Goal: Transaction & Acquisition: Purchase product/service

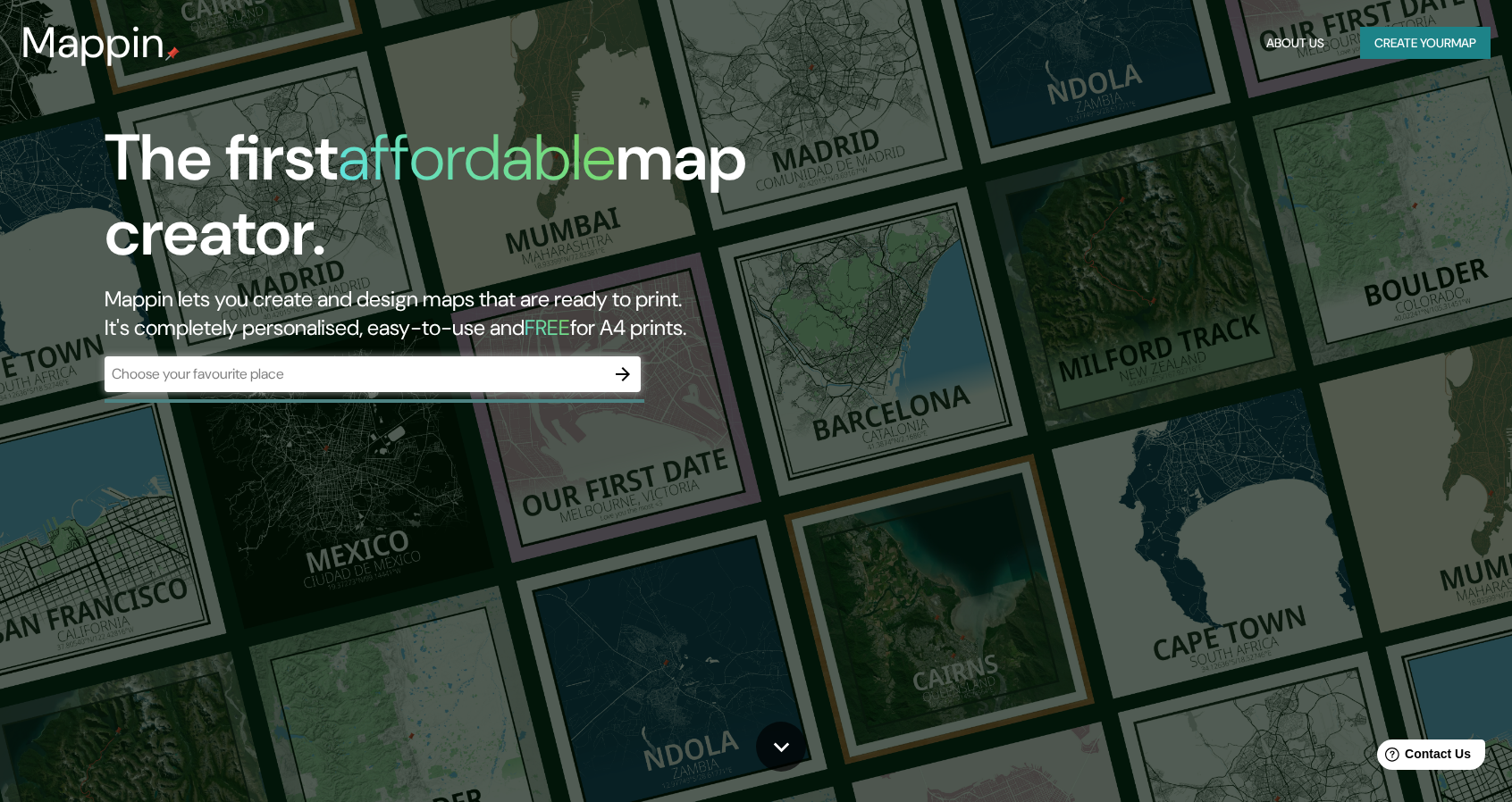
click at [329, 506] on div "The first affordable map creator. Mappin lets you create and design maps that a…" at bounding box center [756, 401] width 1512 height 802
click at [615, 379] on icon "button" at bounding box center [622, 374] width 21 height 21
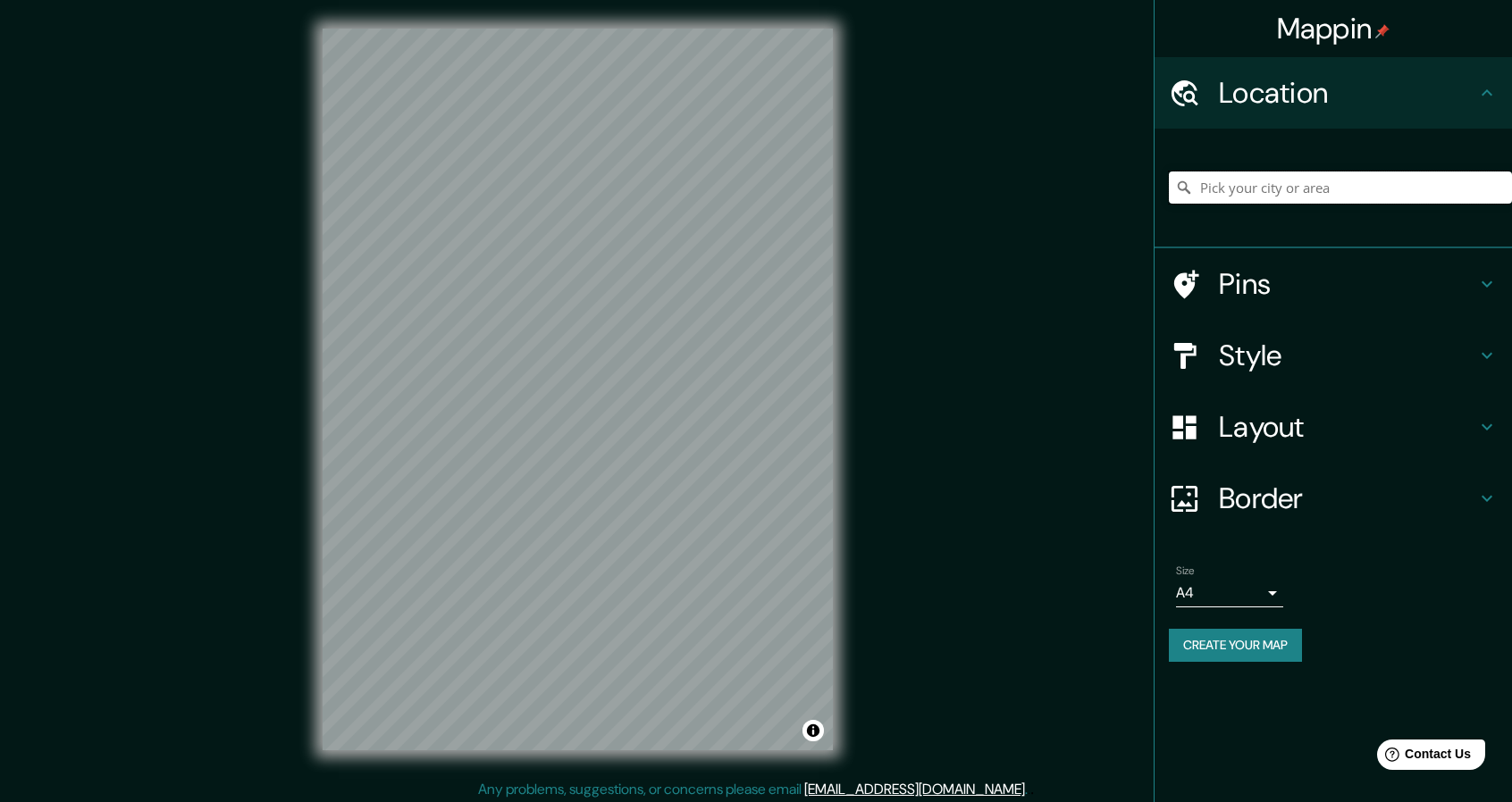
click at [1258, 189] on input "Pick your city or area" at bounding box center [1340, 187] width 343 height 32
type input "A"
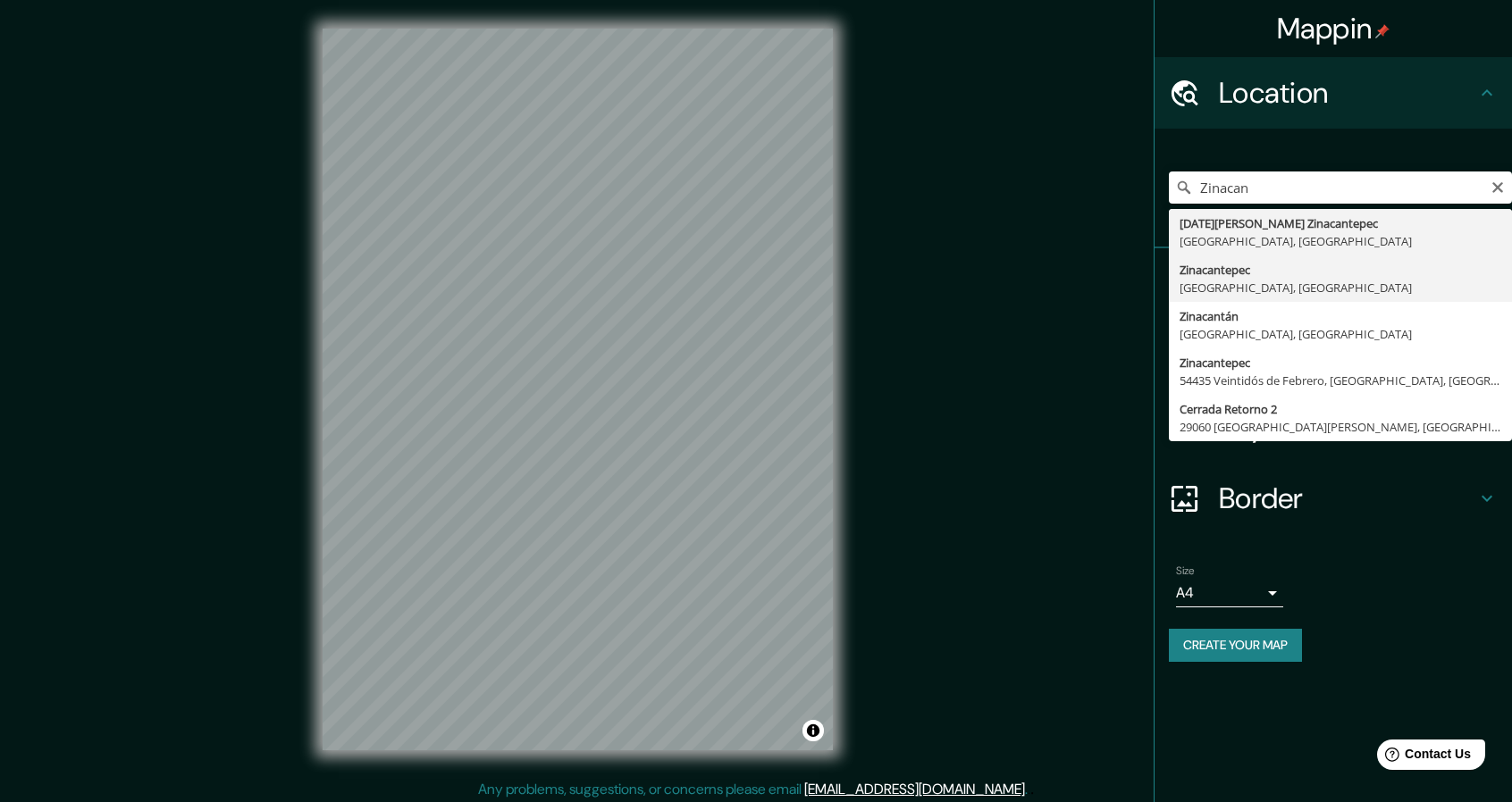
type input "Zinacantepec, [GEOGRAPHIC_DATA], [GEOGRAPHIC_DATA]"
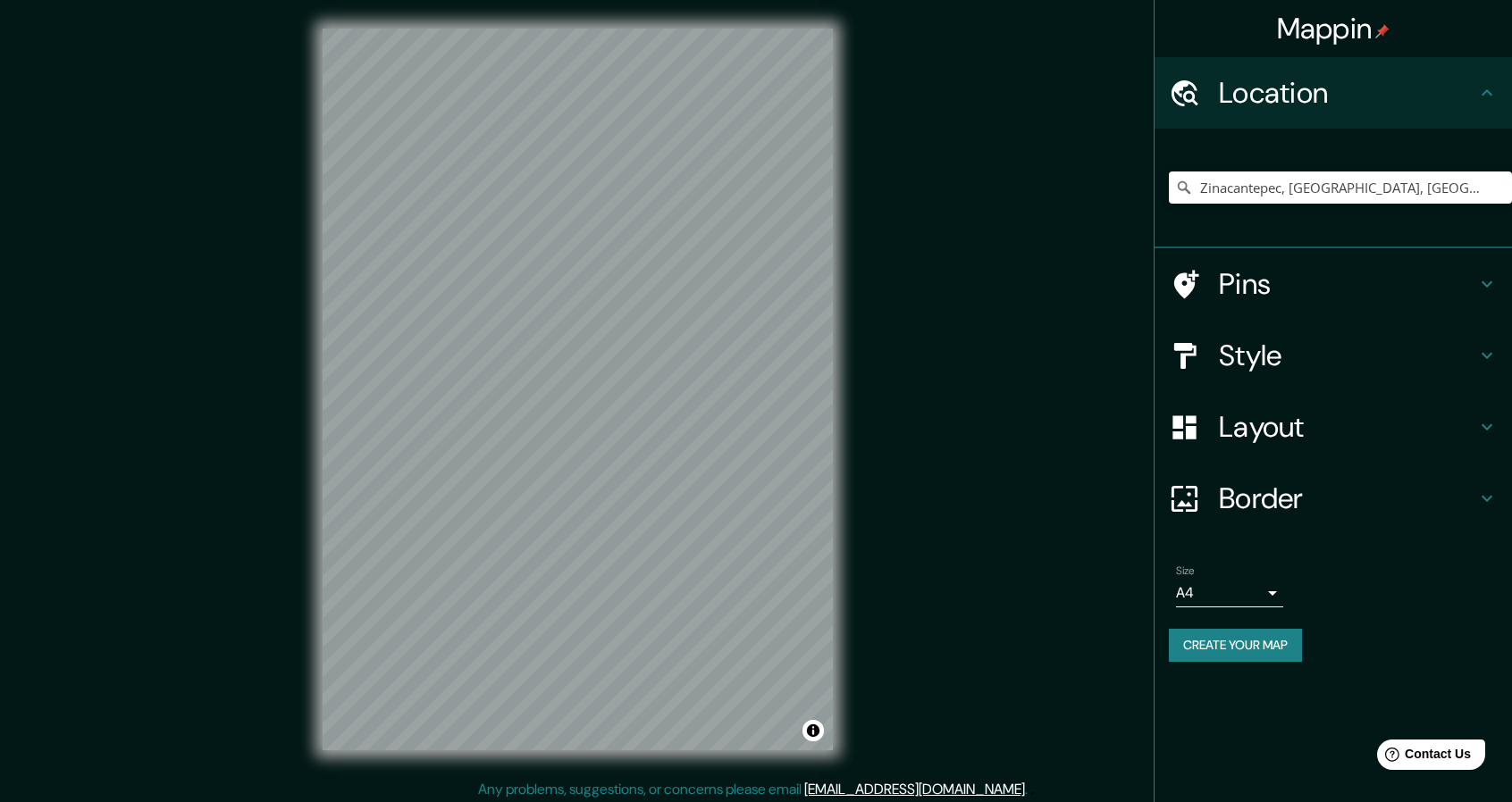
click at [1485, 508] on icon at bounding box center [1486, 498] width 21 height 21
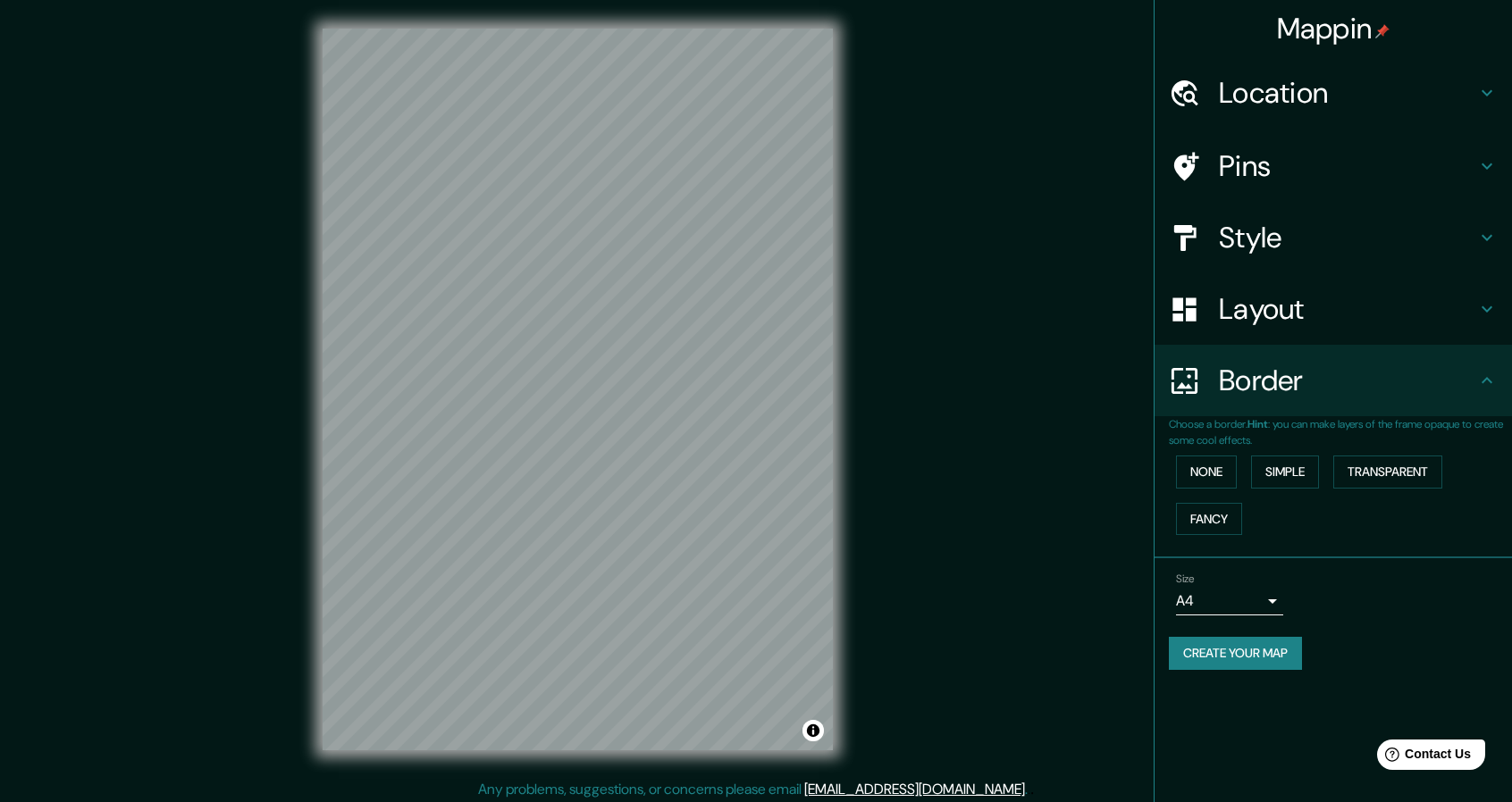
click at [1235, 523] on button "Fancy" at bounding box center [1209, 519] width 66 height 33
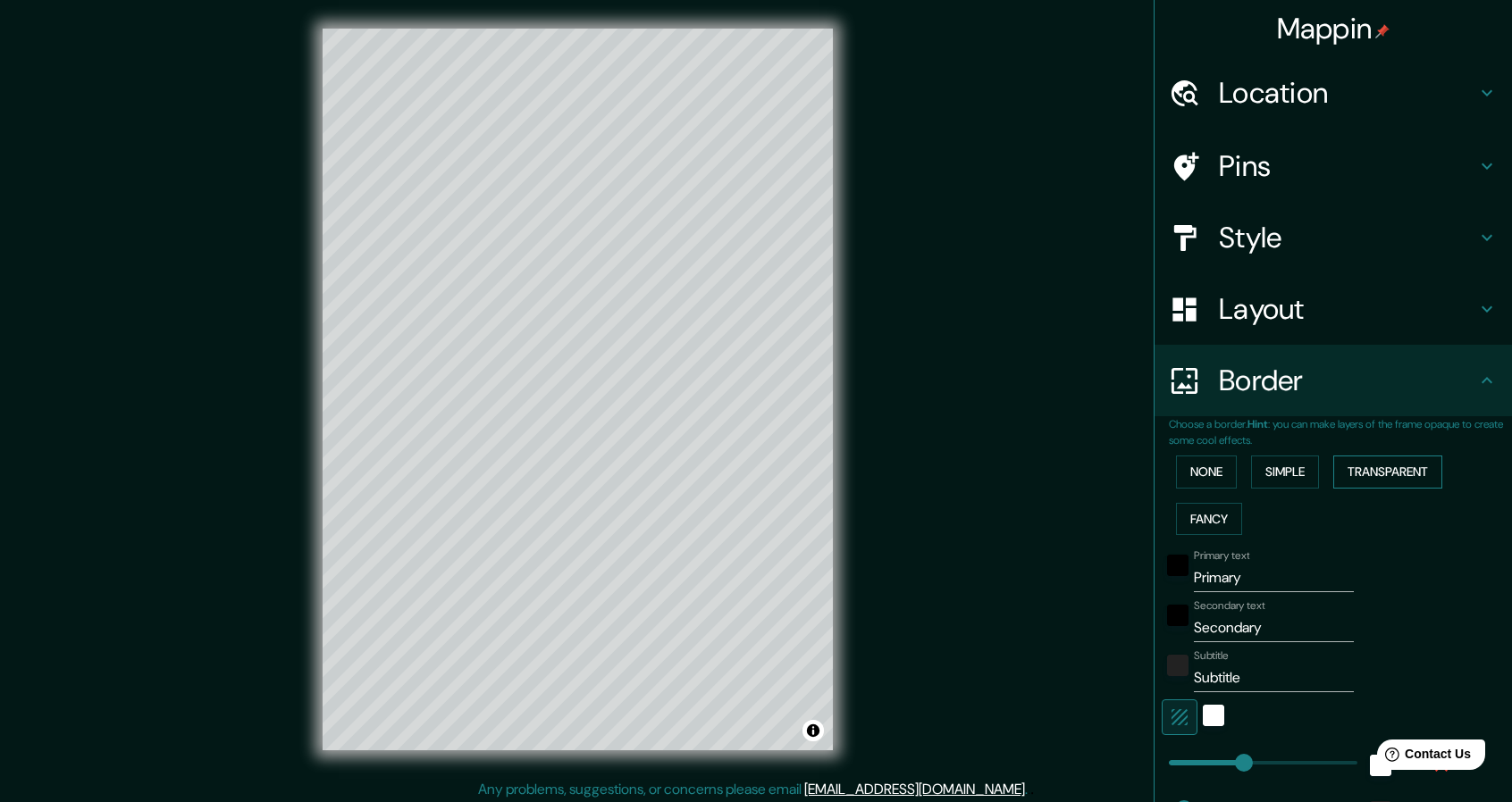
click at [1393, 486] on button "Transparent" at bounding box center [1388, 472] width 109 height 33
click at [1283, 475] on button "Simple" at bounding box center [1285, 472] width 68 height 33
click at [1188, 478] on button "None" at bounding box center [1206, 472] width 61 height 33
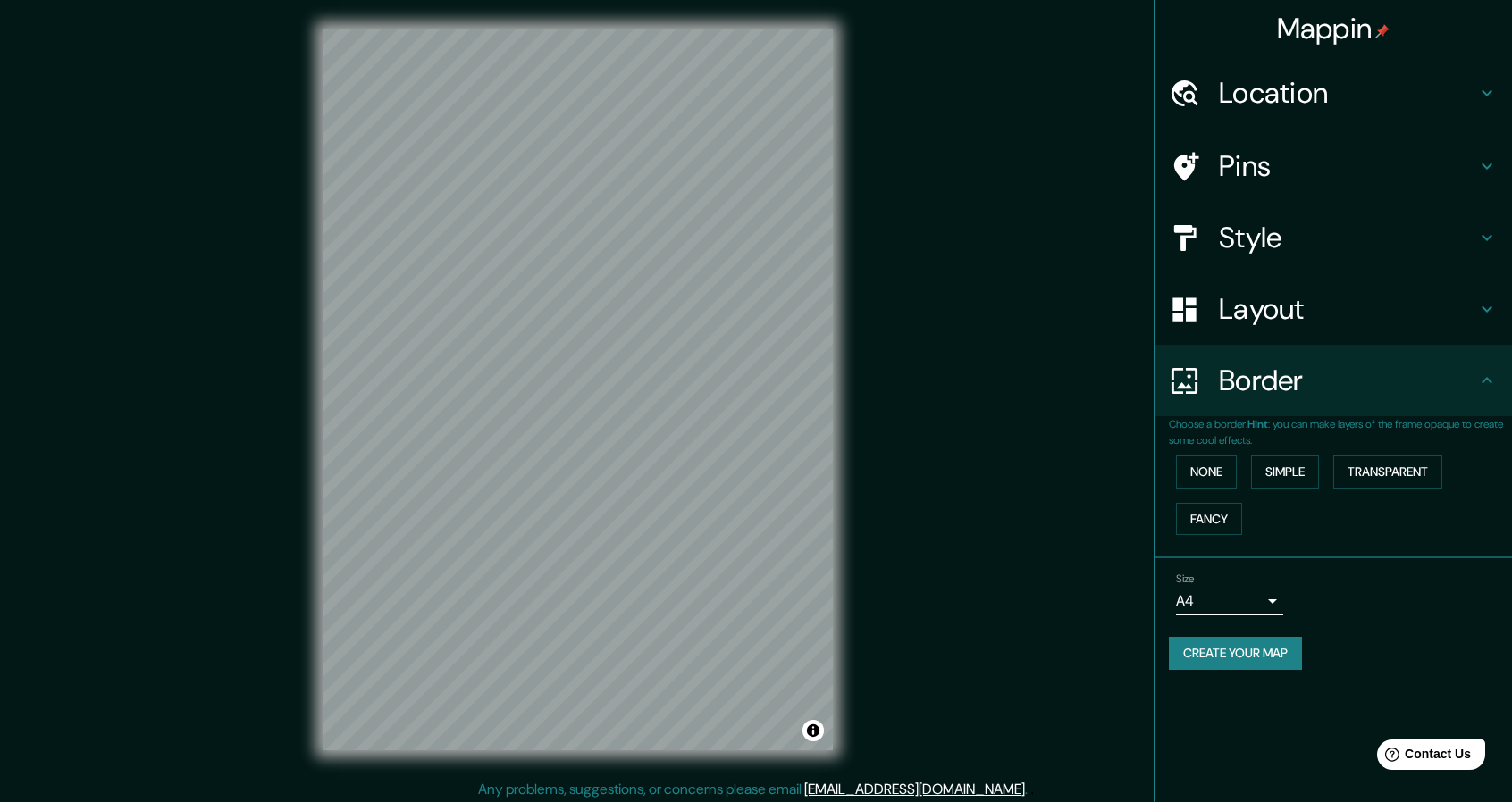
click at [1365, 320] on h4 "Layout" at bounding box center [1347, 308] width 257 height 36
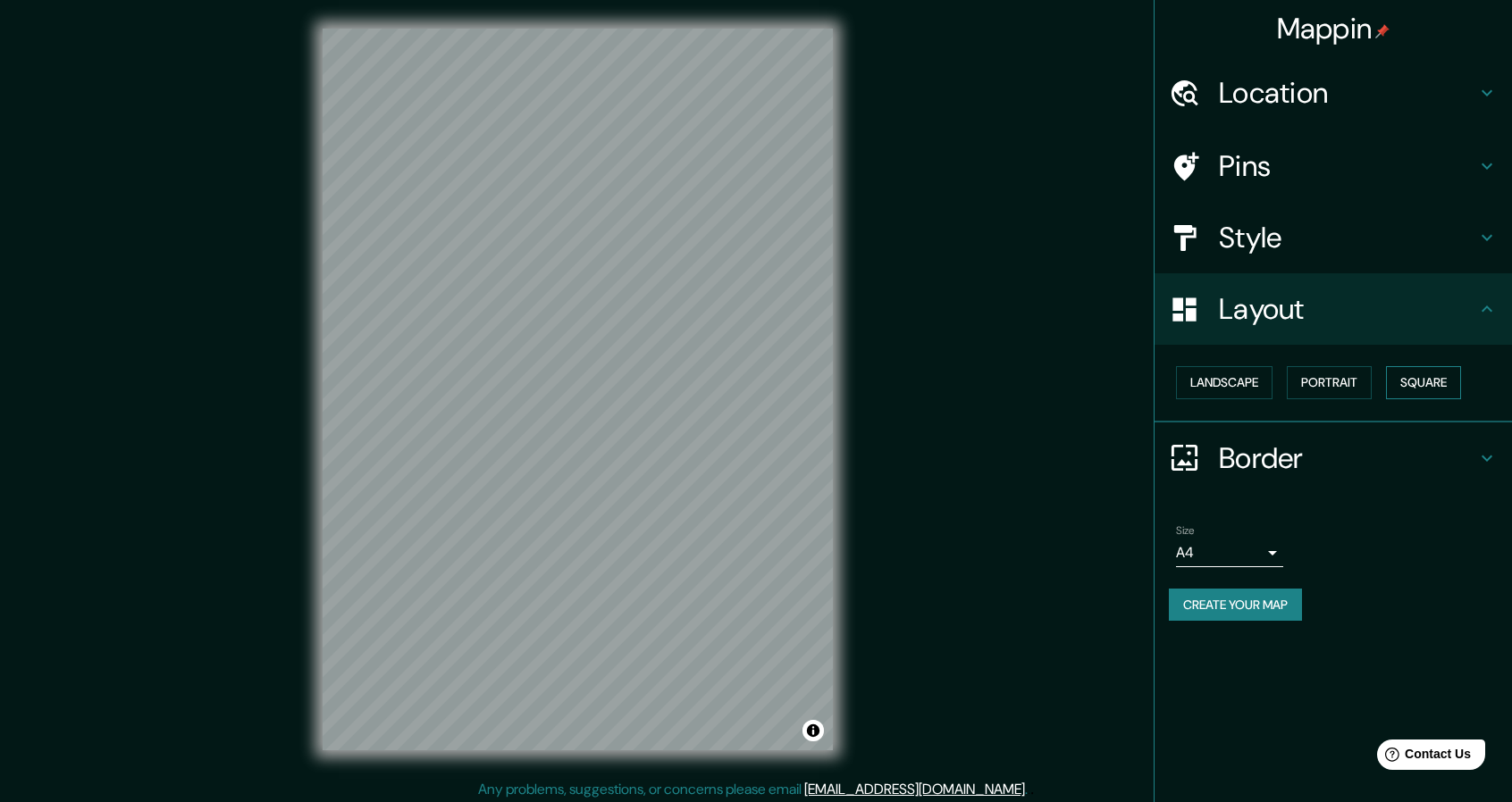
click at [1436, 389] on button "Square" at bounding box center [1424, 383] width 76 height 33
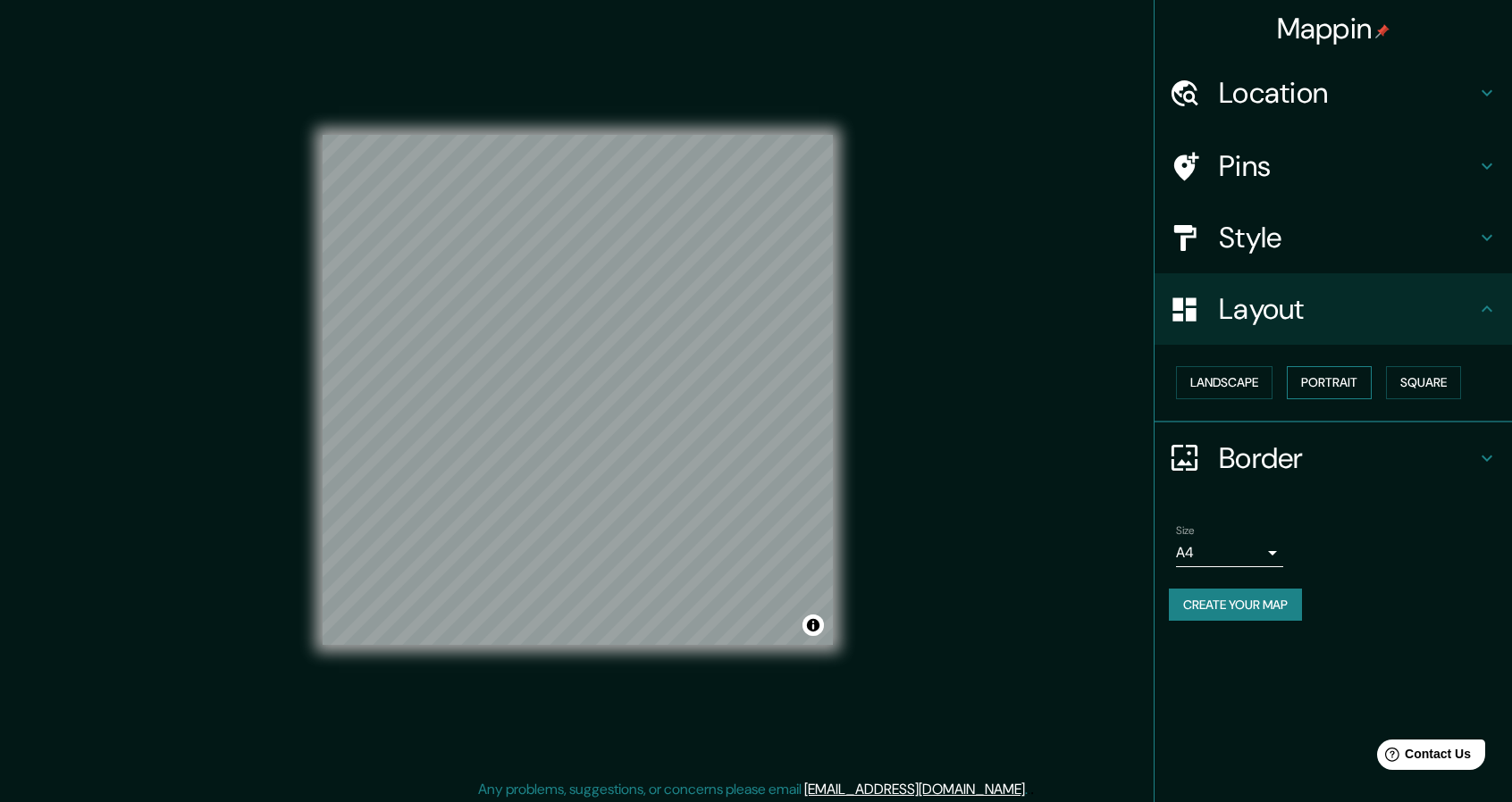
click at [1359, 389] on button "Portrait" at bounding box center [1329, 383] width 85 height 33
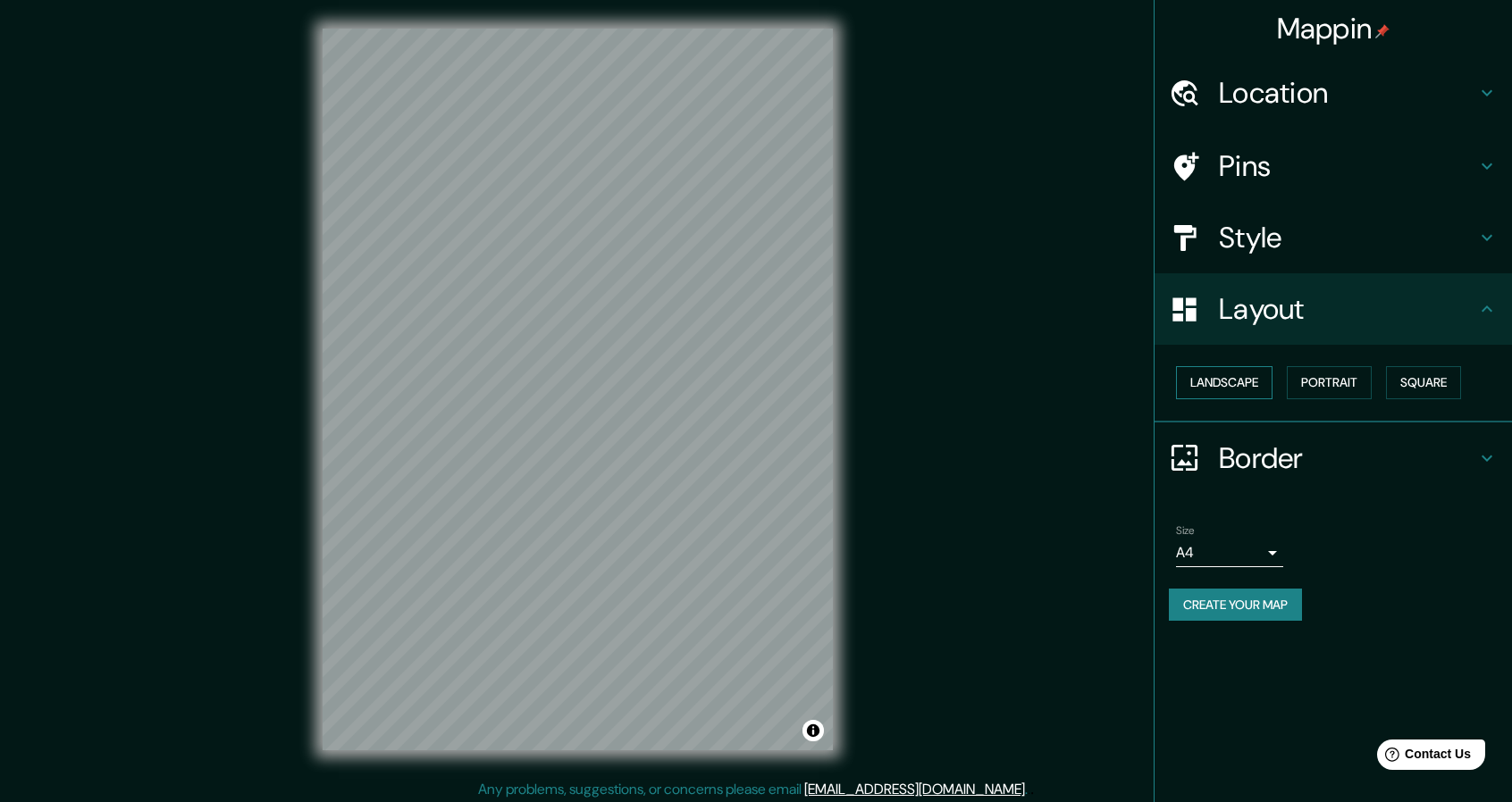
click at [1241, 377] on button "Landscape" at bounding box center [1224, 383] width 97 height 33
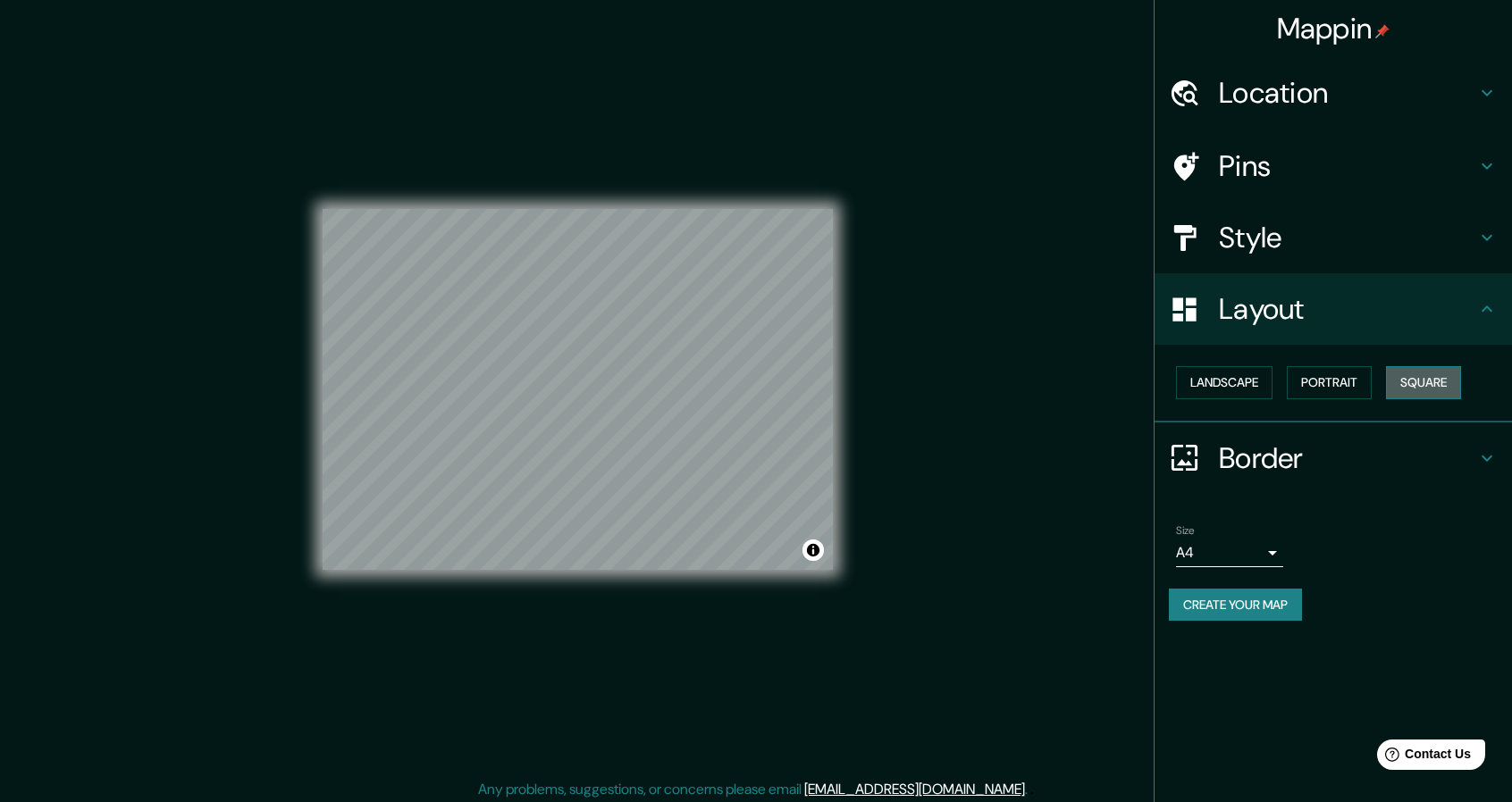
click at [1424, 389] on button "Square" at bounding box center [1424, 383] width 76 height 33
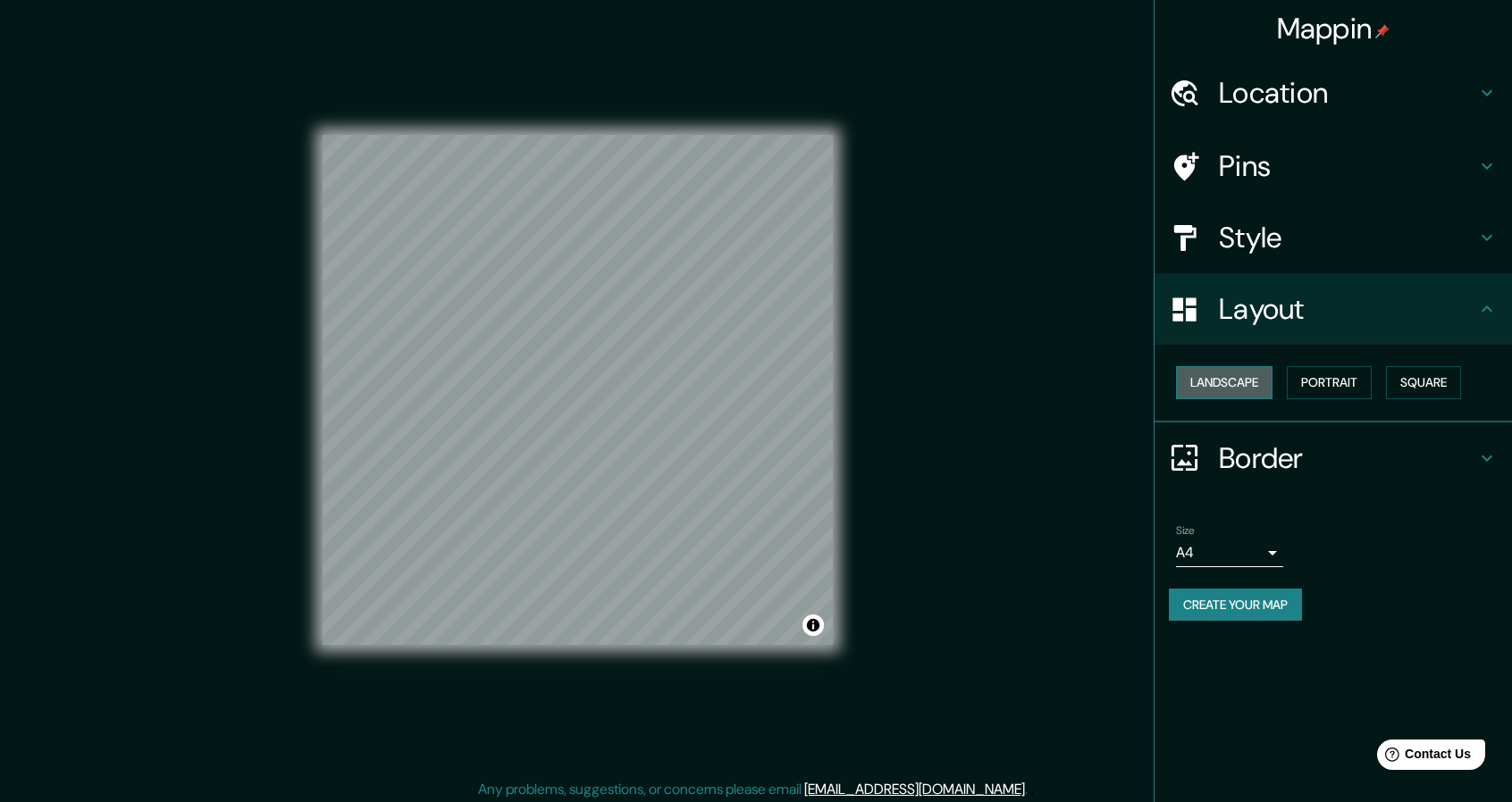
click at [1191, 393] on button "Landscape" at bounding box center [1224, 383] width 97 height 33
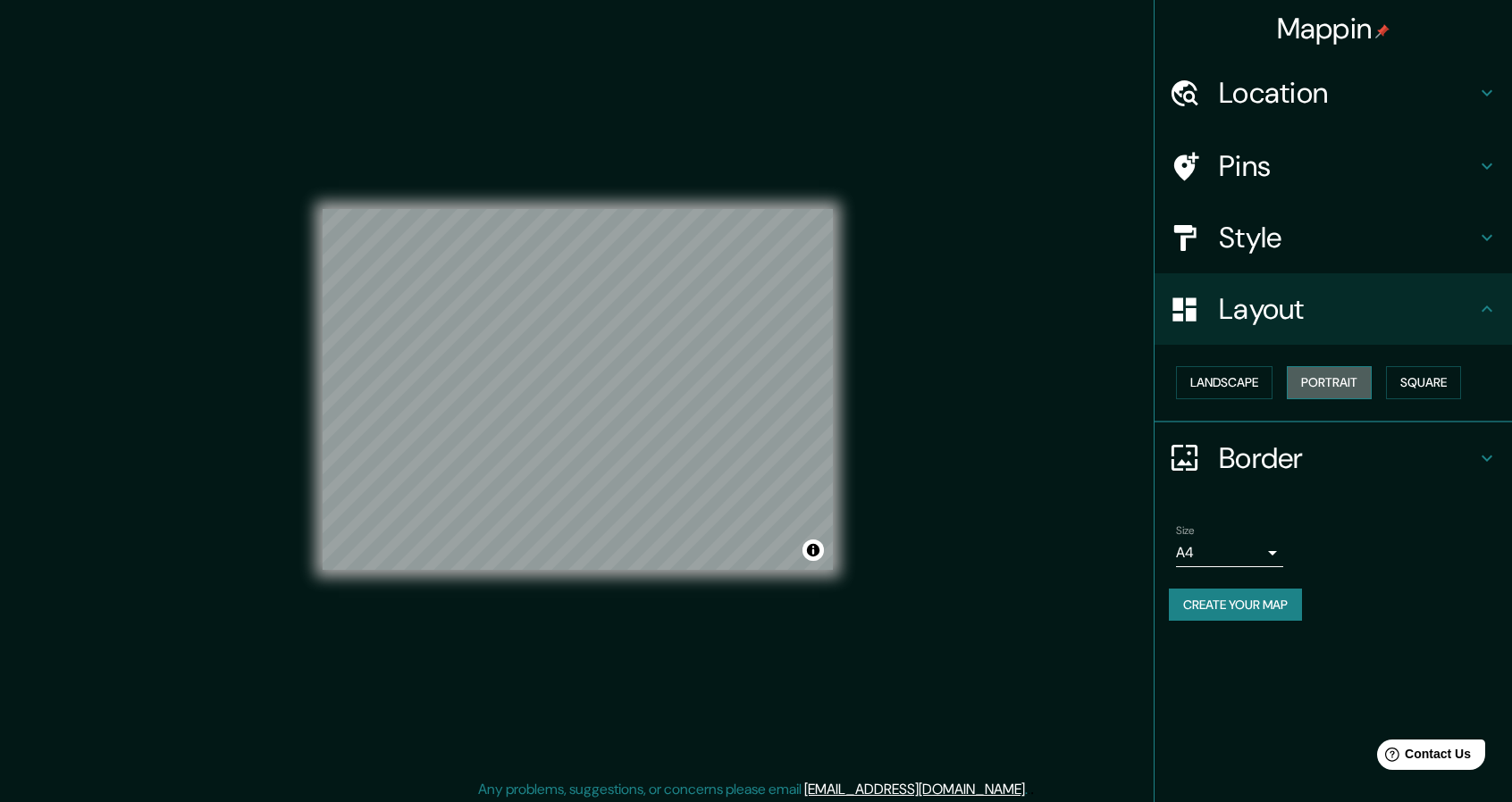
click at [1356, 377] on button "Portrait" at bounding box center [1329, 383] width 85 height 33
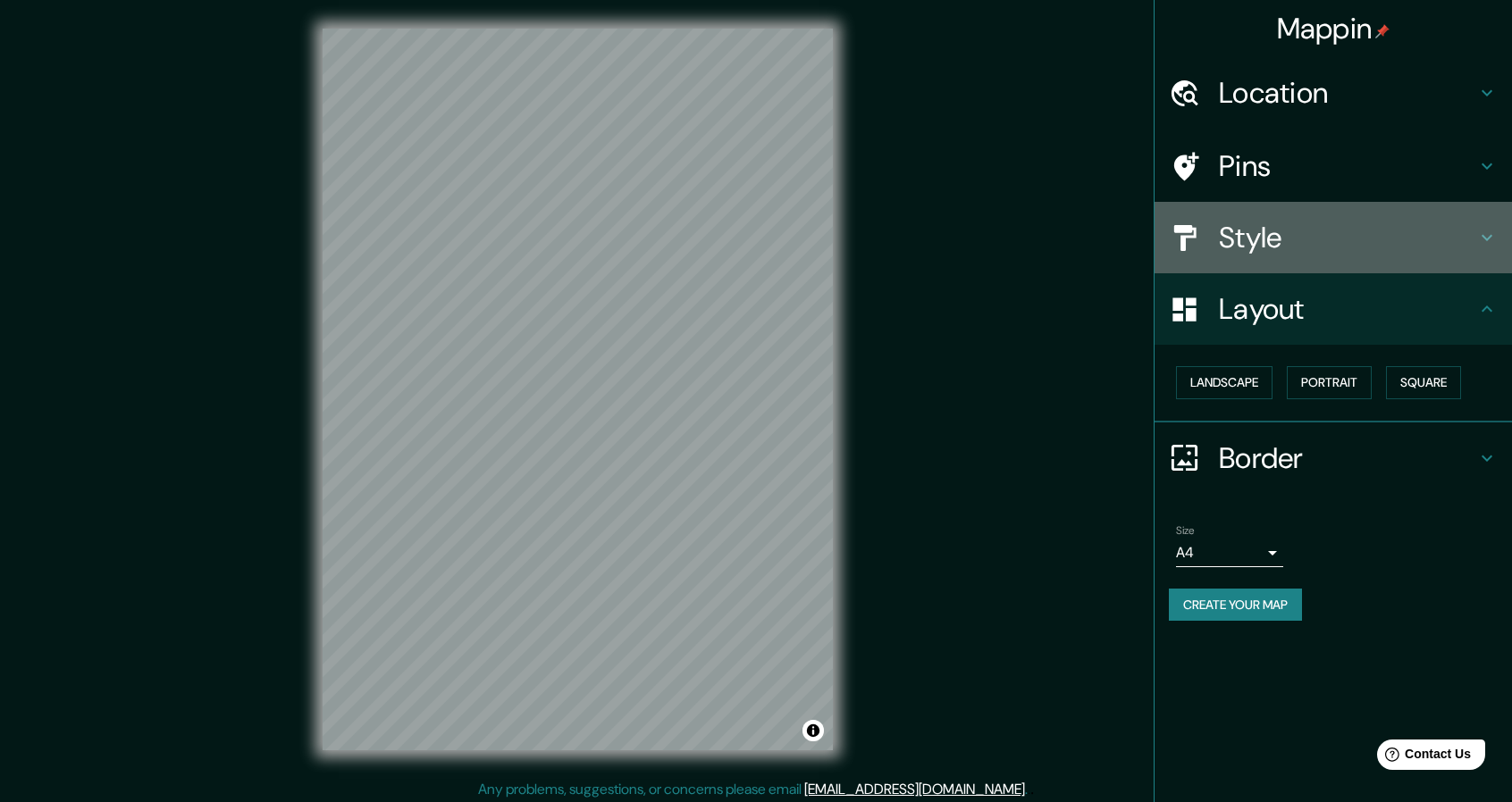
click at [1344, 251] on h4 "Style" at bounding box center [1347, 238] width 257 height 36
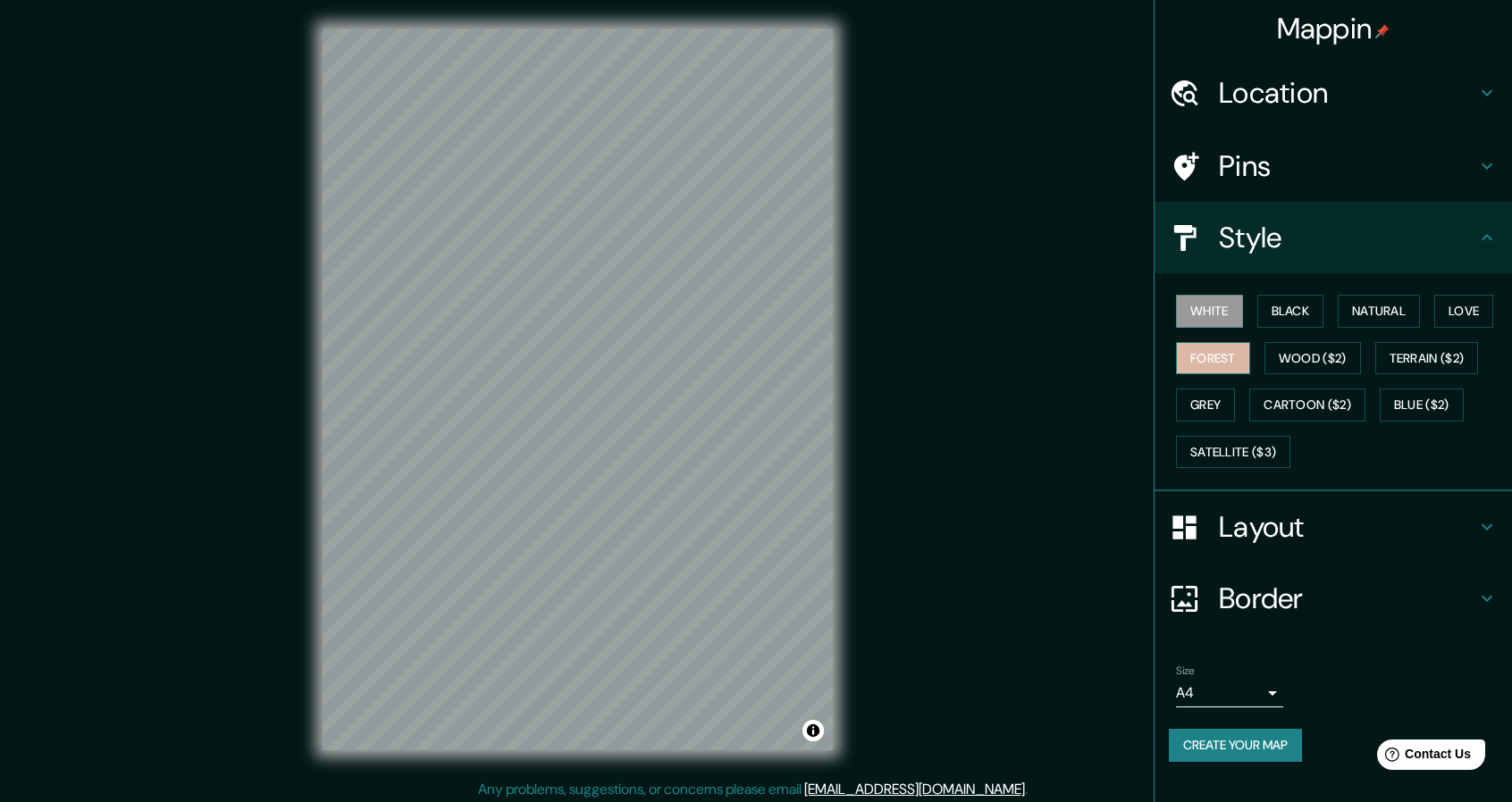
click at [1192, 364] on button "Forest" at bounding box center [1213, 359] width 75 height 33
click at [1430, 355] on button "Terrain ($2)" at bounding box center [1427, 359] width 104 height 33
click at [1174, 398] on div "White Black Natural Love Forest Wood ($2) Terrain ($2) Grey Cartoon ($2) Blue (…" at bounding box center [1340, 381] width 343 height 188
click at [1213, 408] on button "Grey" at bounding box center [1205, 405] width 59 height 33
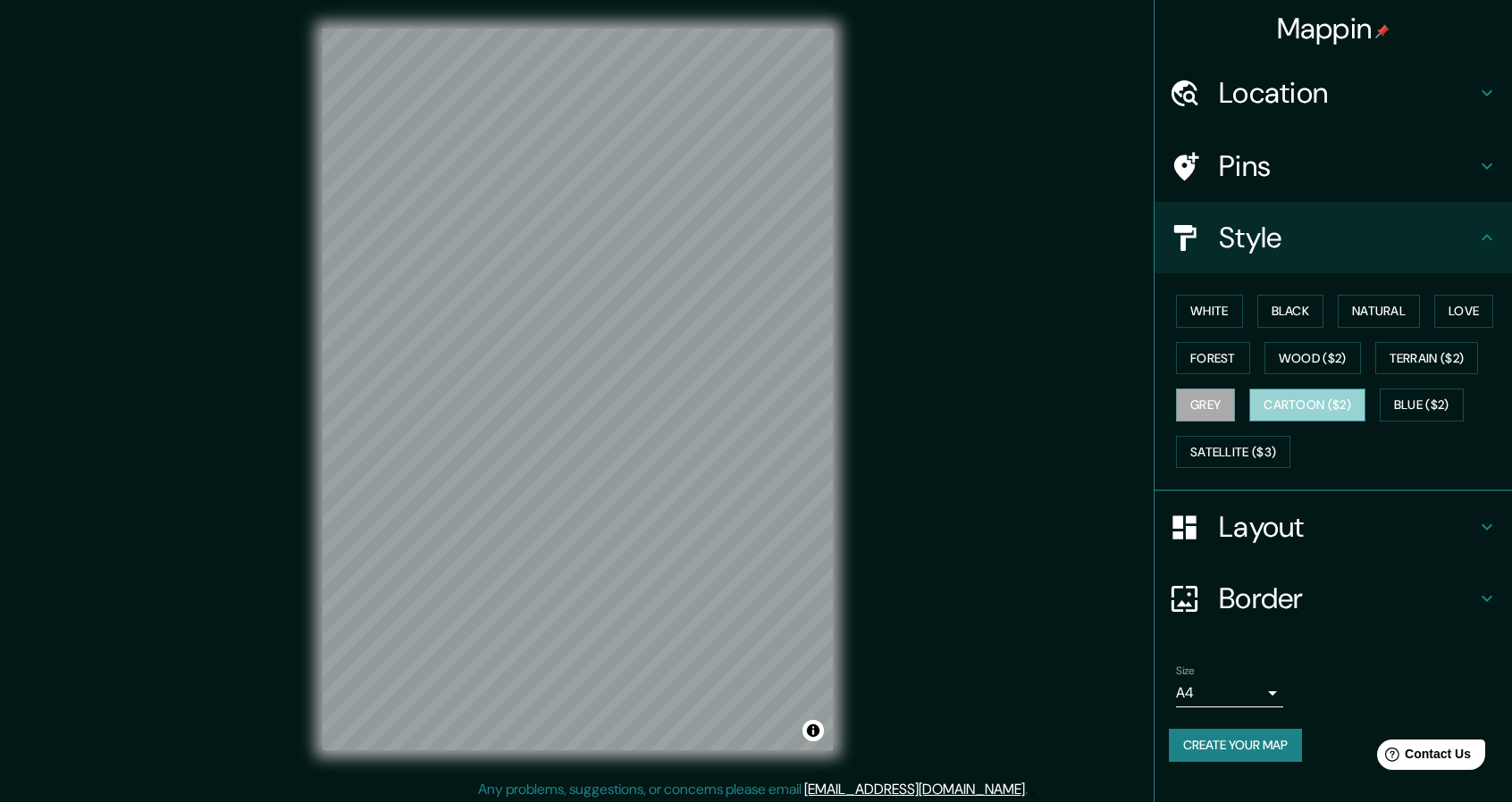
click at [1262, 408] on button "Cartoon ($2)" at bounding box center [1308, 405] width 116 height 33
click at [1411, 410] on button "Blue ($2)" at bounding box center [1421, 405] width 84 height 33
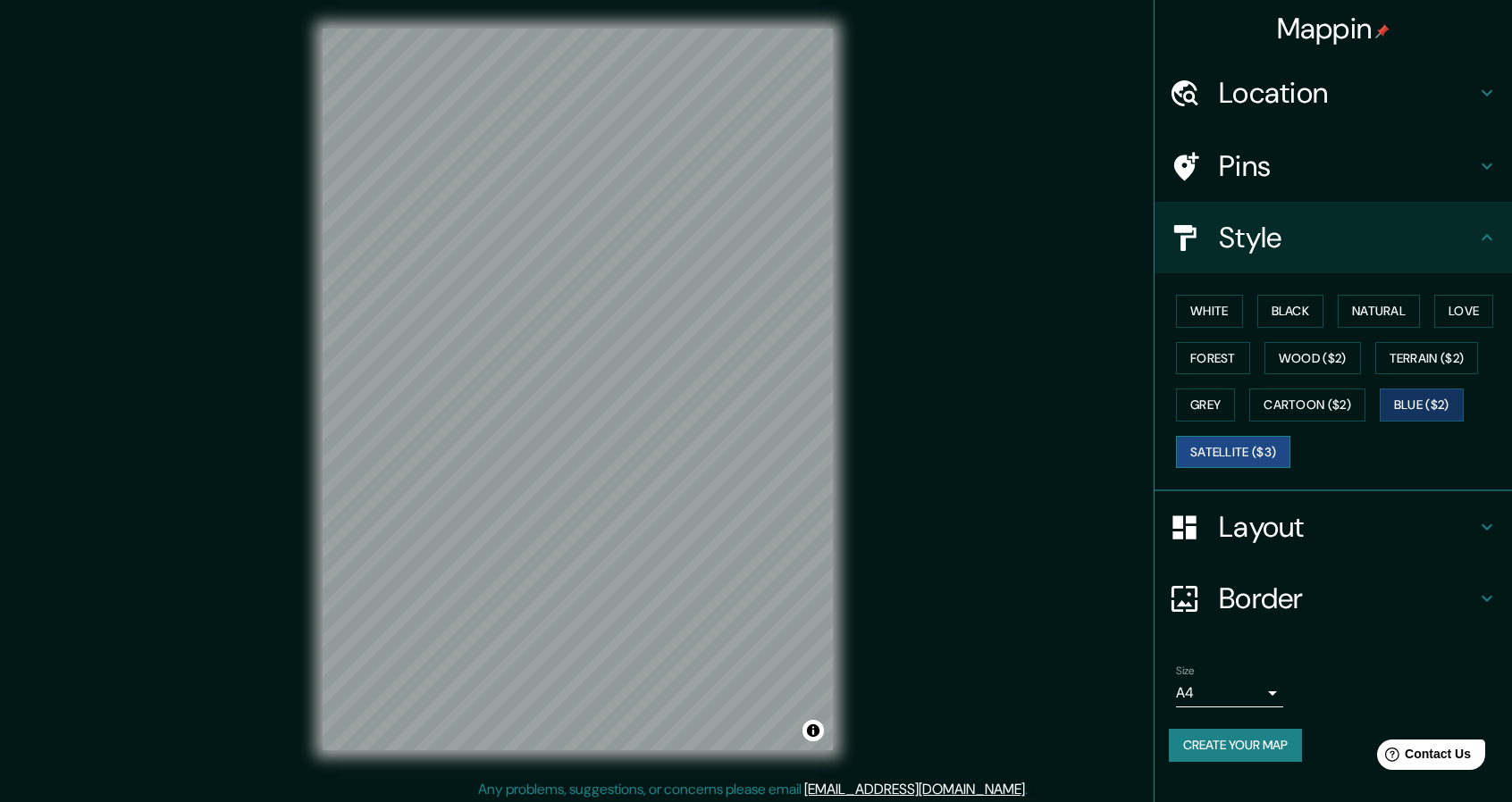
drag, startPoint x: 1191, startPoint y: 472, endPoint x: 1219, endPoint y: 457, distance: 31.8
click at [1191, 472] on div "White Black Natural Love Forest Wood ($2) Terrain ($2) Grey Cartoon ($2) Blue (…" at bounding box center [1333, 382] width 357 height 218
click at [1221, 455] on button "Satellite ($3)" at bounding box center [1233, 453] width 114 height 33
click at [1467, 299] on button "Love" at bounding box center [1464, 311] width 59 height 33
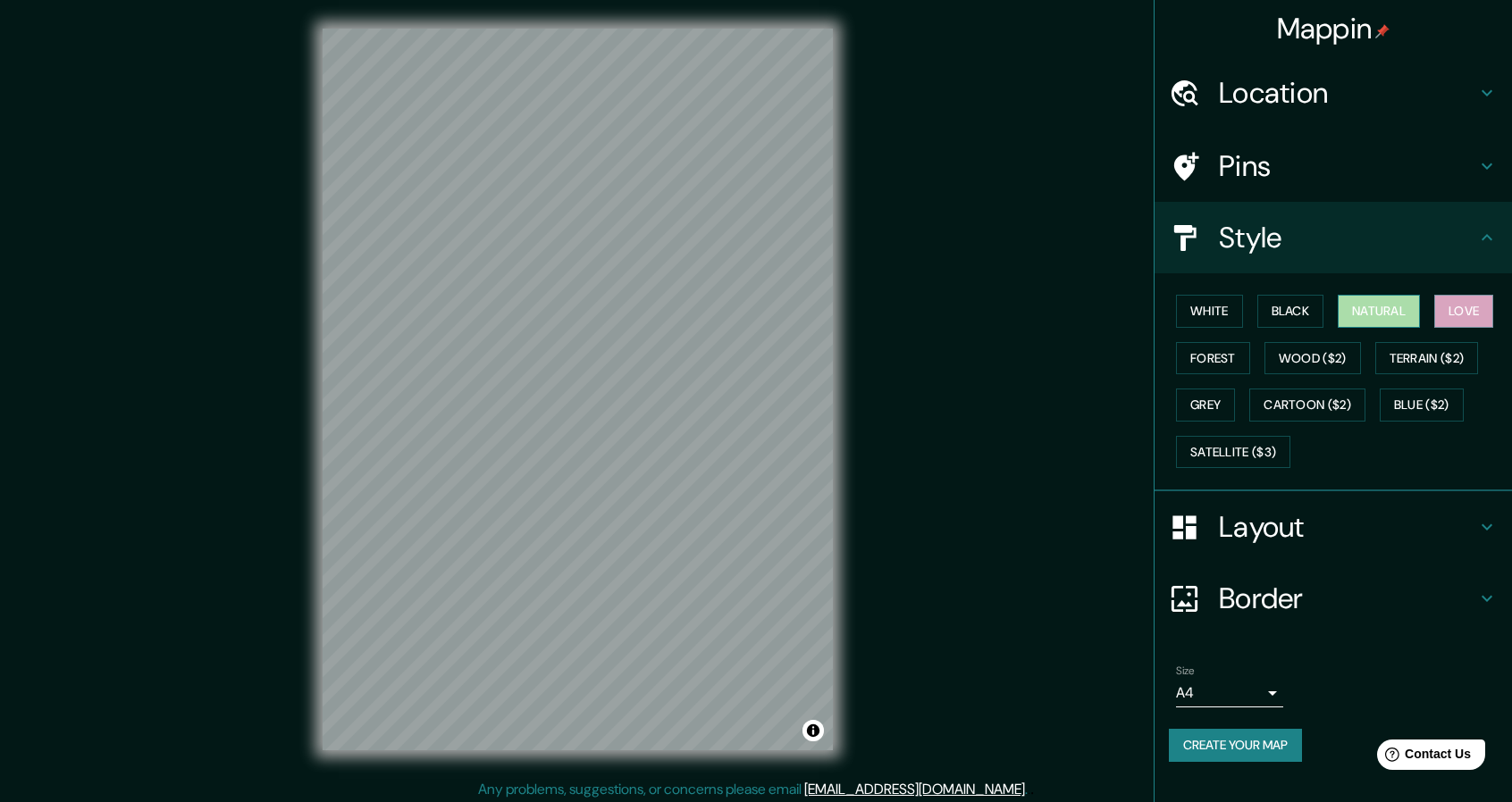
click at [1407, 314] on button "Natural" at bounding box center [1378, 311] width 82 height 33
click at [1285, 304] on button "Black" at bounding box center [1290, 311] width 67 height 33
click at [1234, 316] on button "White" at bounding box center [1209, 311] width 67 height 33
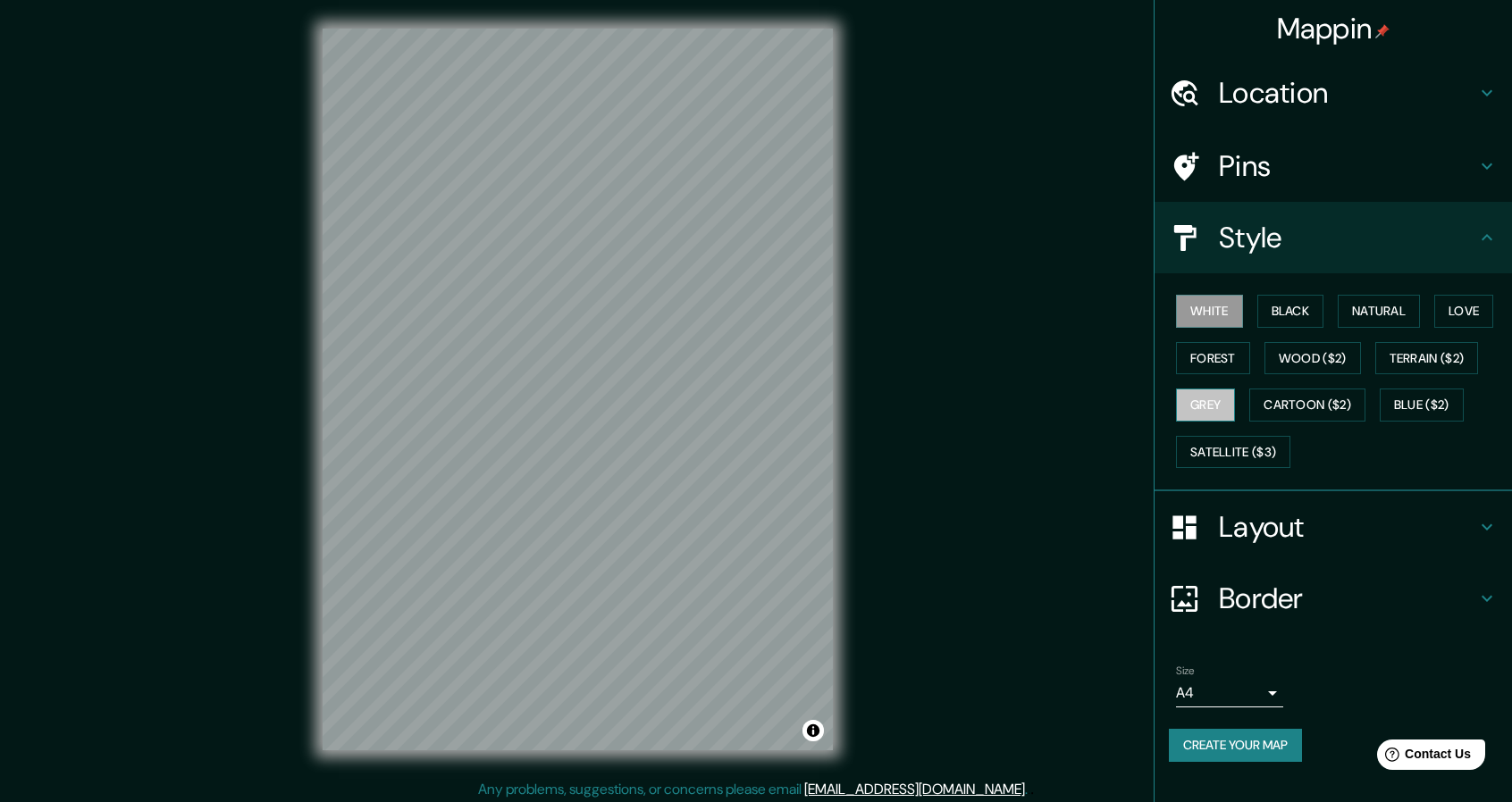
click at [1180, 398] on button "Grey" at bounding box center [1205, 405] width 59 height 33
